Goal: Information Seeking & Learning: Check status

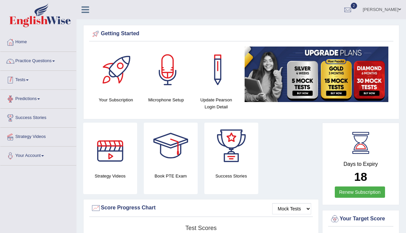
click at [31, 86] on link "Tests" at bounding box center [38, 79] width 76 height 17
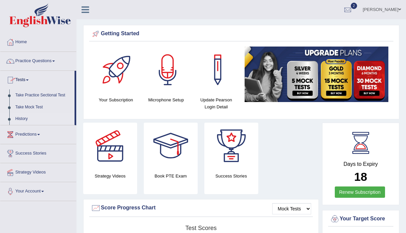
click at [25, 117] on link "History" at bounding box center [43, 119] width 62 height 12
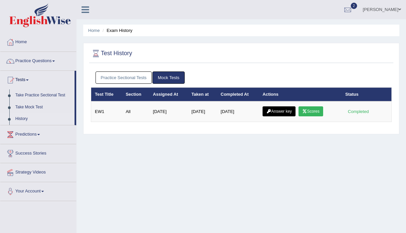
click at [168, 76] on link "Mock Tests" at bounding box center [169, 78] width 32 height 12
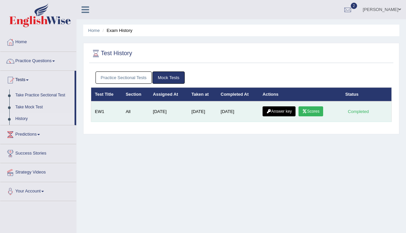
click at [275, 110] on link "Answer key" at bounding box center [279, 112] width 33 height 10
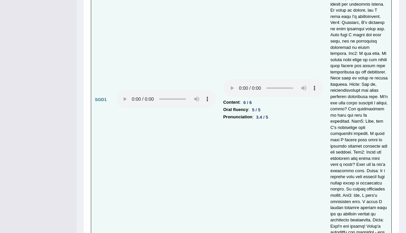
scroll to position [2142, 0]
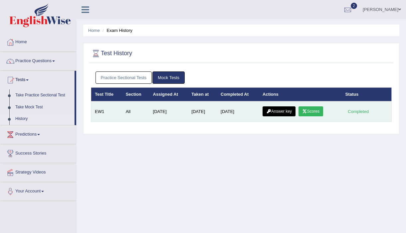
click at [283, 114] on link "Answer key" at bounding box center [279, 112] width 33 height 10
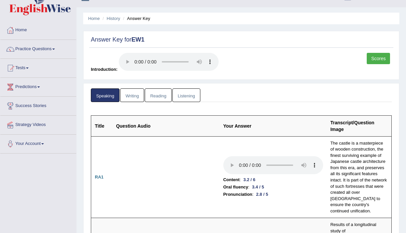
scroll to position [14, 0]
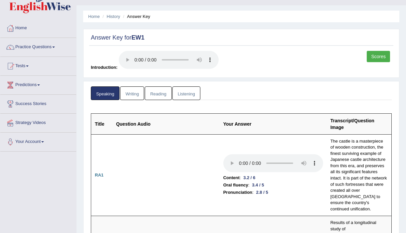
click at [131, 92] on link "Writing" at bounding box center [132, 94] width 24 height 14
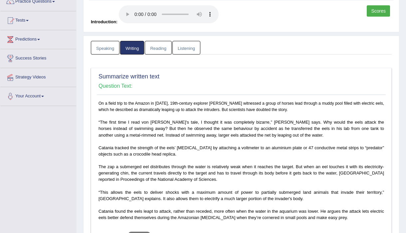
scroll to position [162, 0]
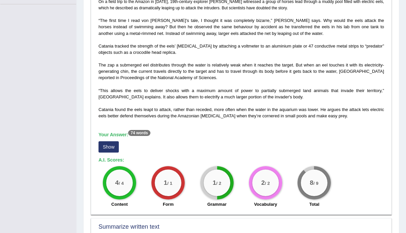
click at [112, 145] on button "Show" at bounding box center [109, 147] width 20 height 11
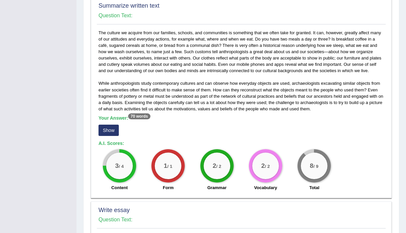
scroll to position [408, 0]
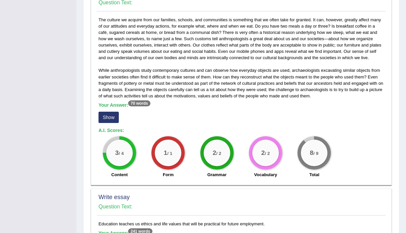
click at [109, 119] on button "Show" at bounding box center [109, 117] width 20 height 11
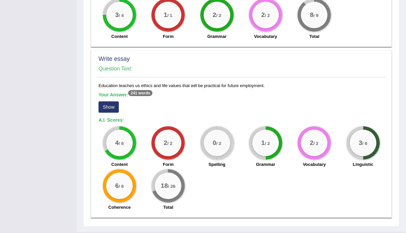
scroll to position [569, 0]
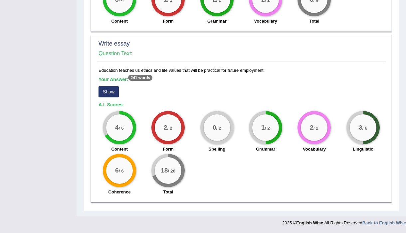
click at [105, 89] on button "Show" at bounding box center [109, 91] width 20 height 11
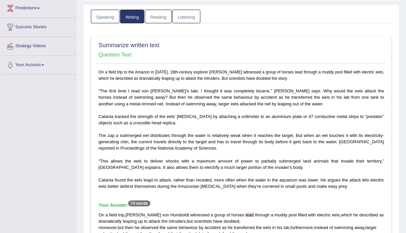
scroll to position [0, 0]
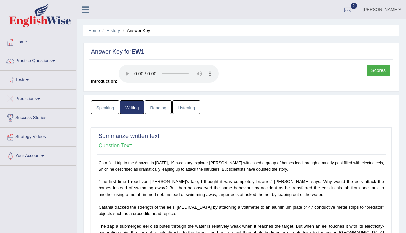
click at [156, 108] on link "Reading" at bounding box center [158, 108] width 27 height 14
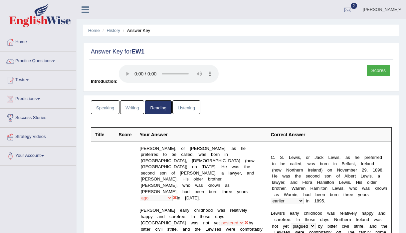
click at [190, 111] on link "Listening" at bounding box center [187, 108] width 28 height 14
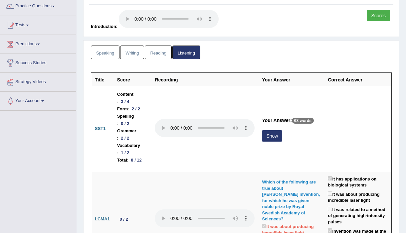
scroll to position [96, 0]
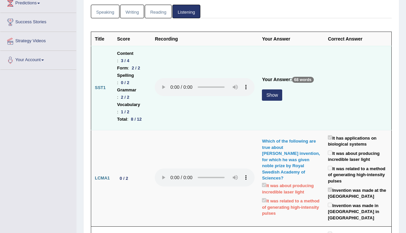
click at [282, 90] on button "Show" at bounding box center [272, 95] width 20 height 11
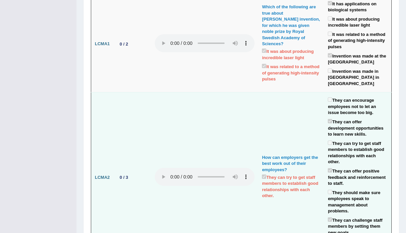
scroll to position [0, 0]
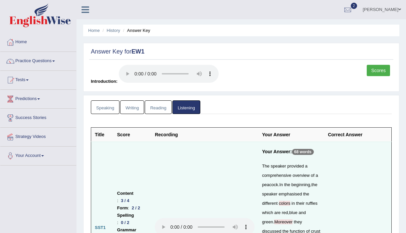
click at [377, 70] on link "Scores" at bounding box center [378, 70] width 23 height 11
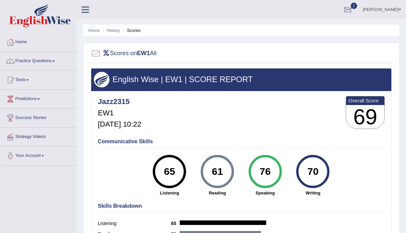
click at [353, 14] on div at bounding box center [348, 10] width 10 height 10
